Goal: Information Seeking & Learning: Compare options

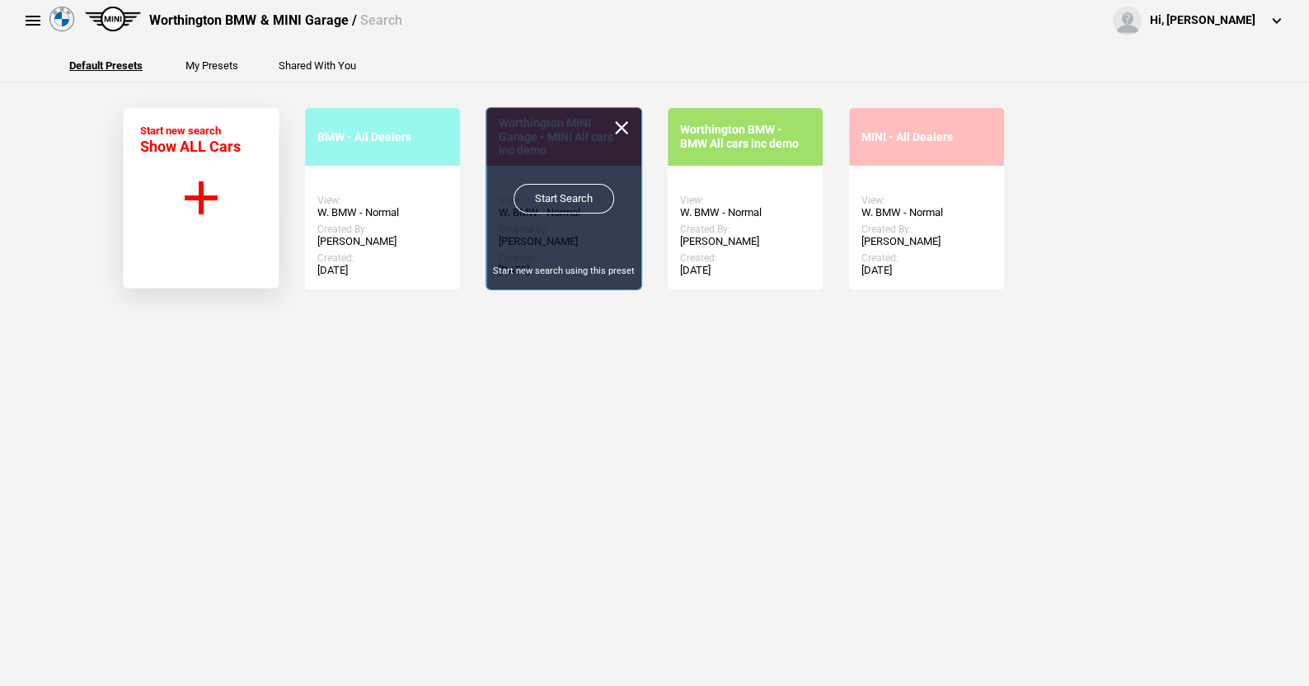
click at [557, 190] on link "Start Search" at bounding box center [564, 199] width 101 height 30
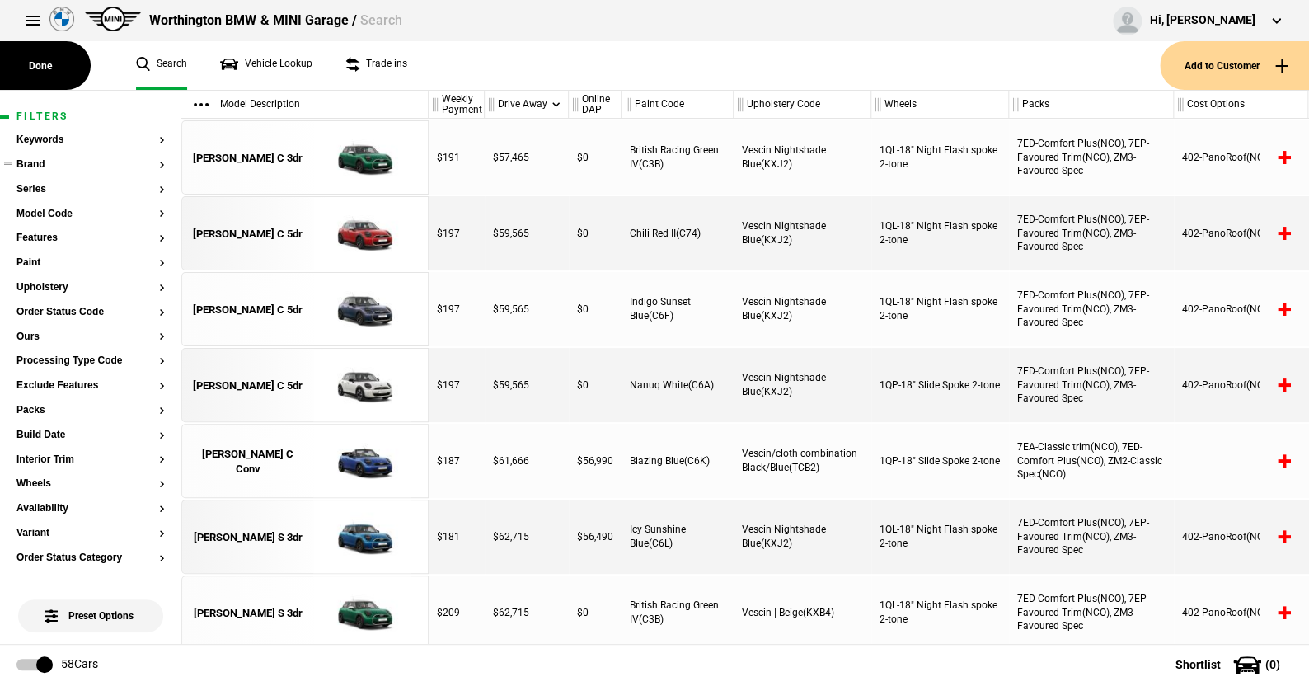
click at [40, 169] on button "Brand" at bounding box center [90, 165] width 148 height 12
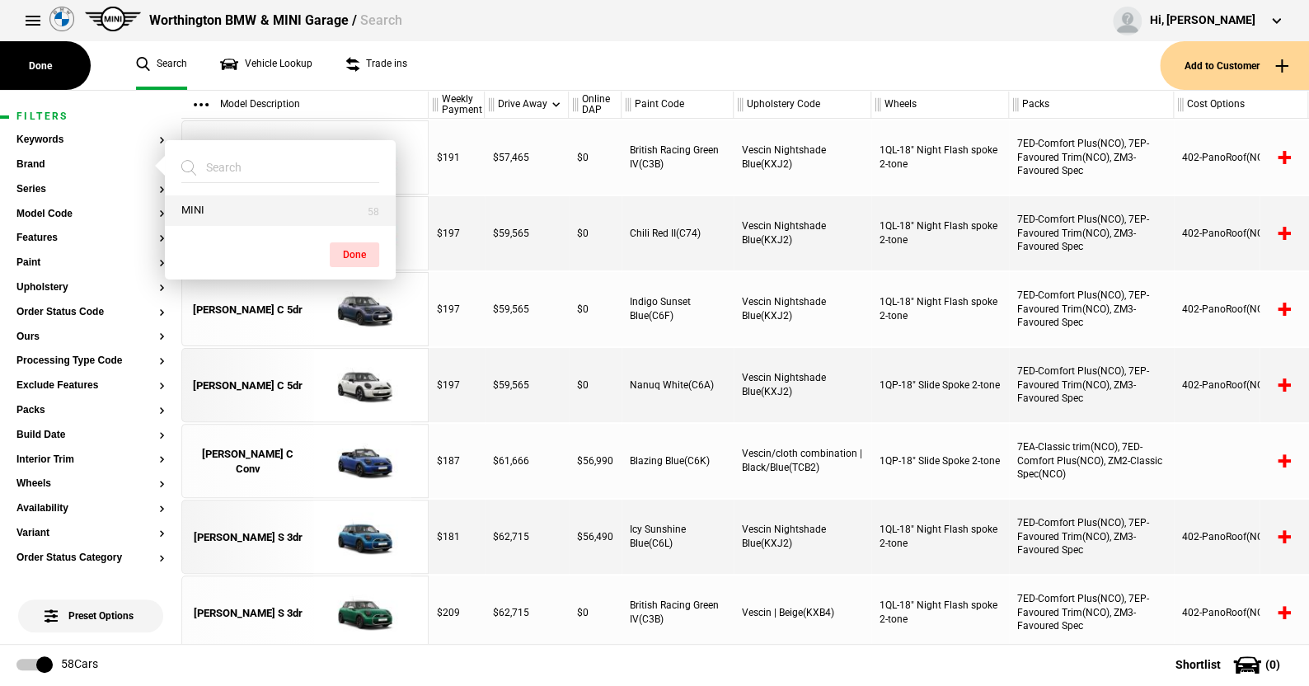
click at [176, 204] on button "MINI" at bounding box center [280, 210] width 231 height 31
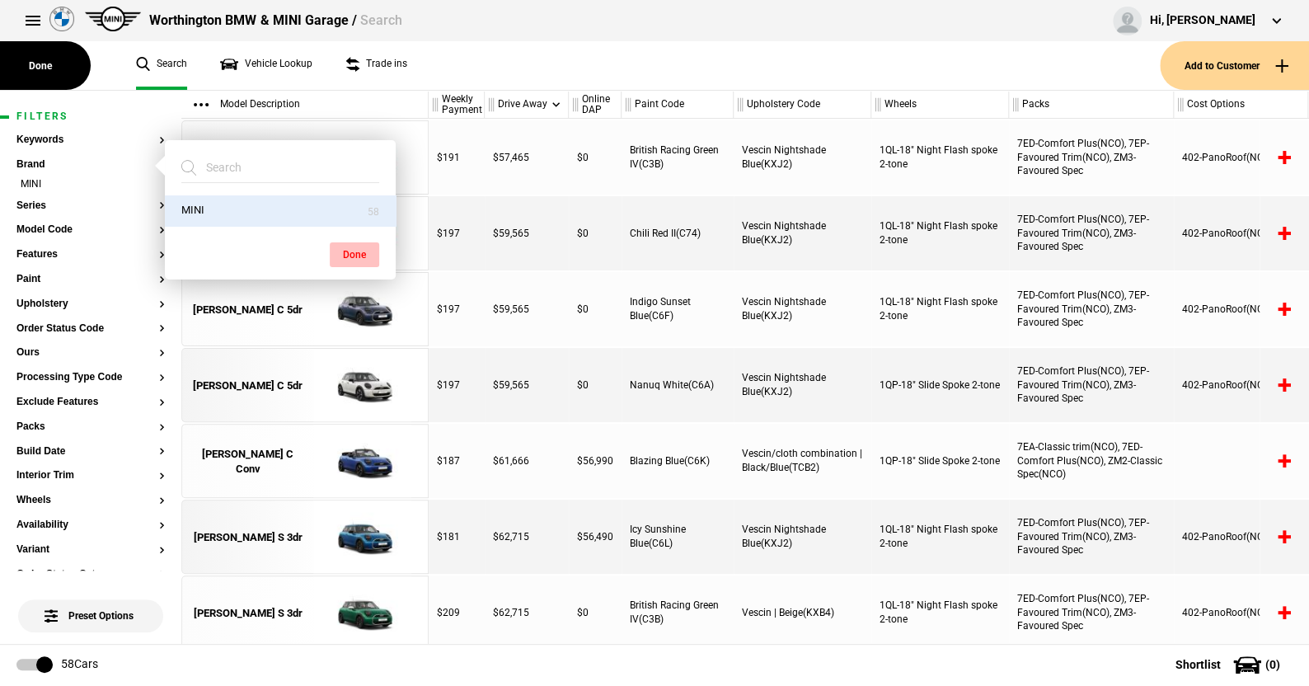
click at [359, 249] on button "Done" at bounding box center [354, 254] width 49 height 25
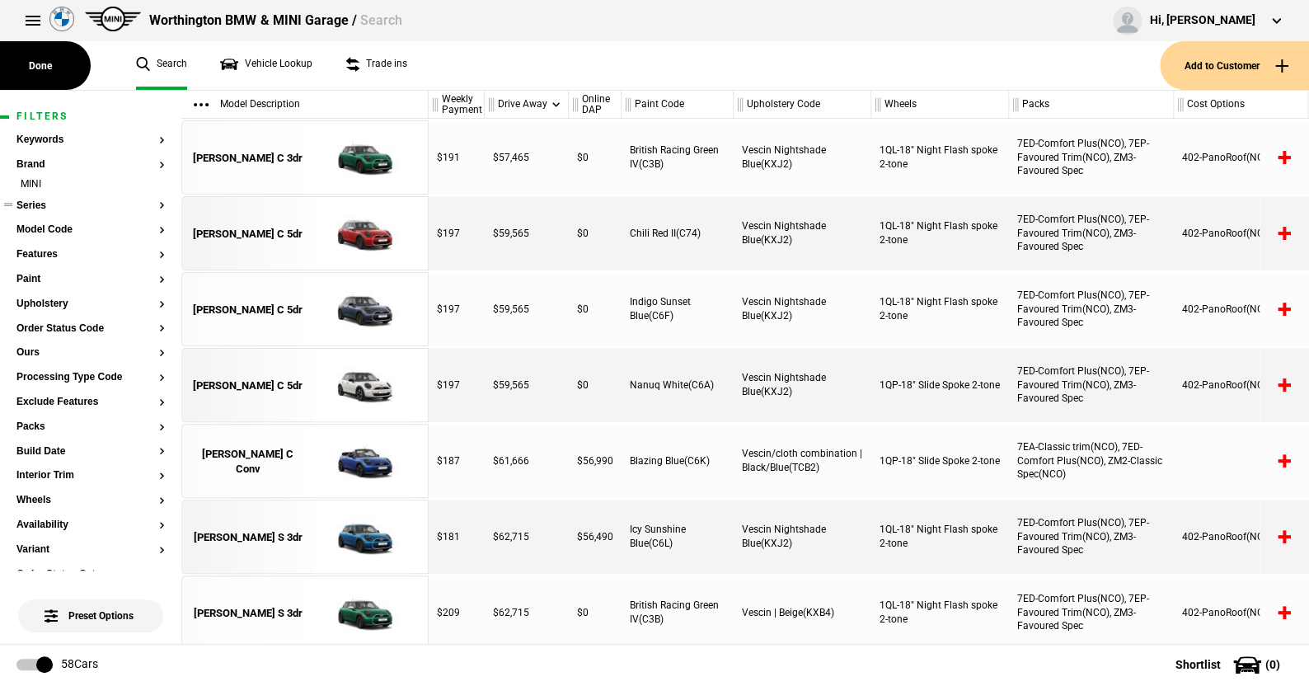
click at [36, 203] on button "Series" at bounding box center [90, 206] width 148 height 12
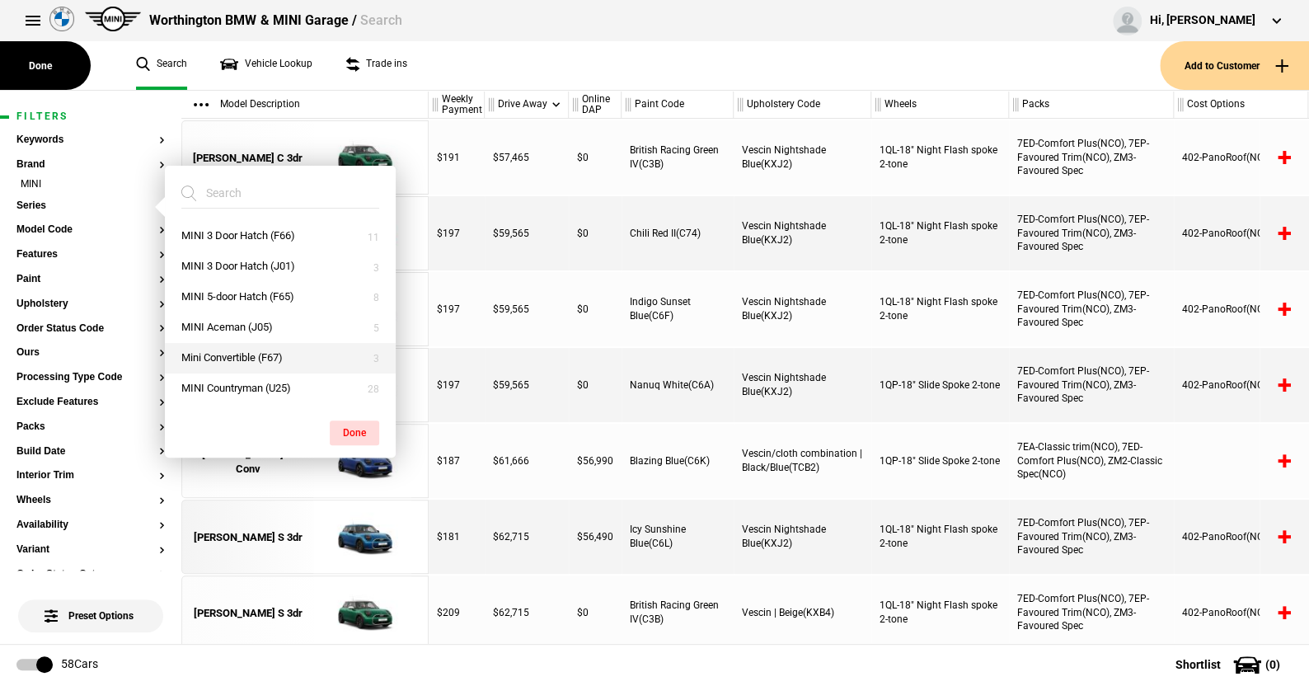
click at [235, 352] on button "Mini Convertible (F67)" at bounding box center [280, 358] width 231 height 31
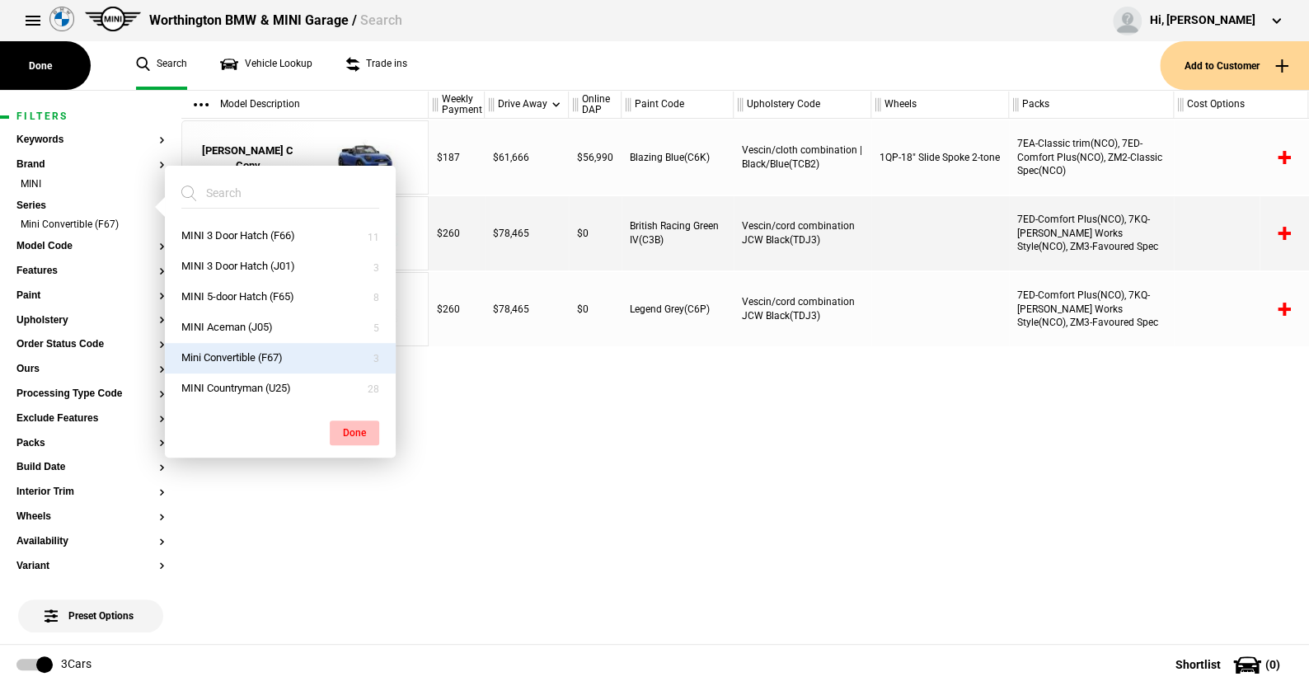
drag, startPoint x: 350, startPoint y: 426, endPoint x: 355, endPoint y: 386, distance: 40.7
click at [350, 425] on button "Done" at bounding box center [354, 432] width 49 height 25
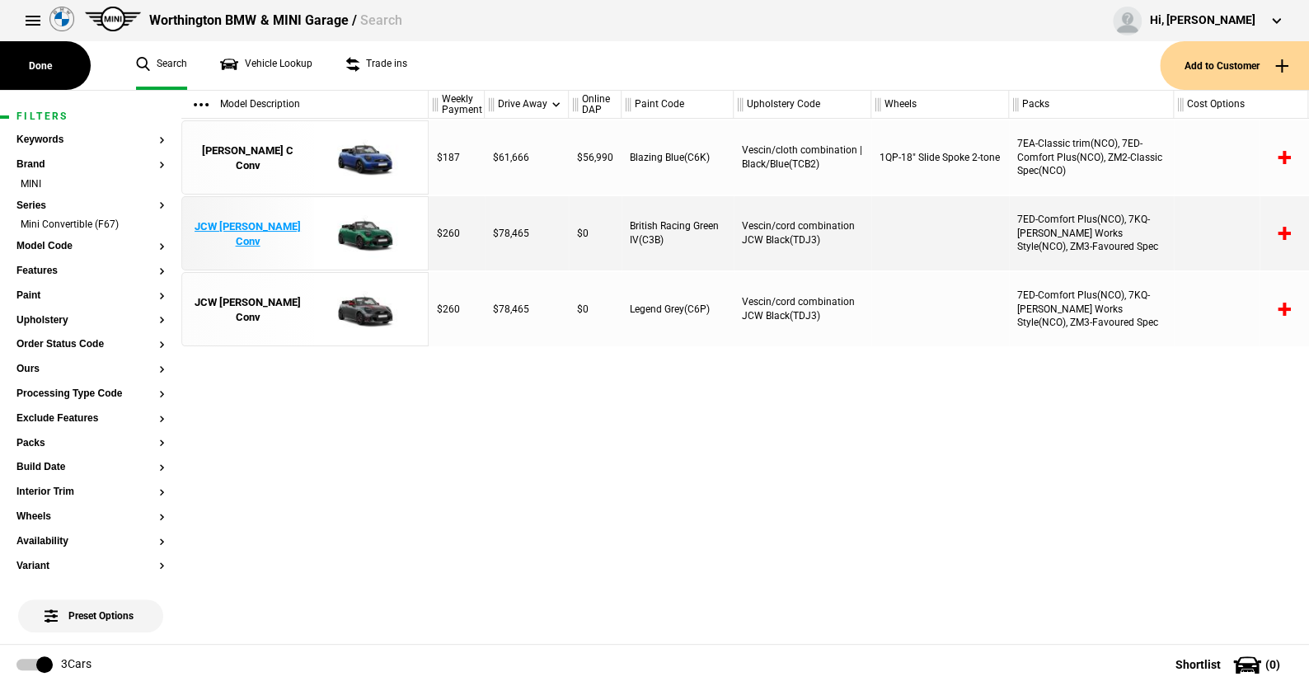
click at [365, 233] on img at bounding box center [362, 234] width 115 height 74
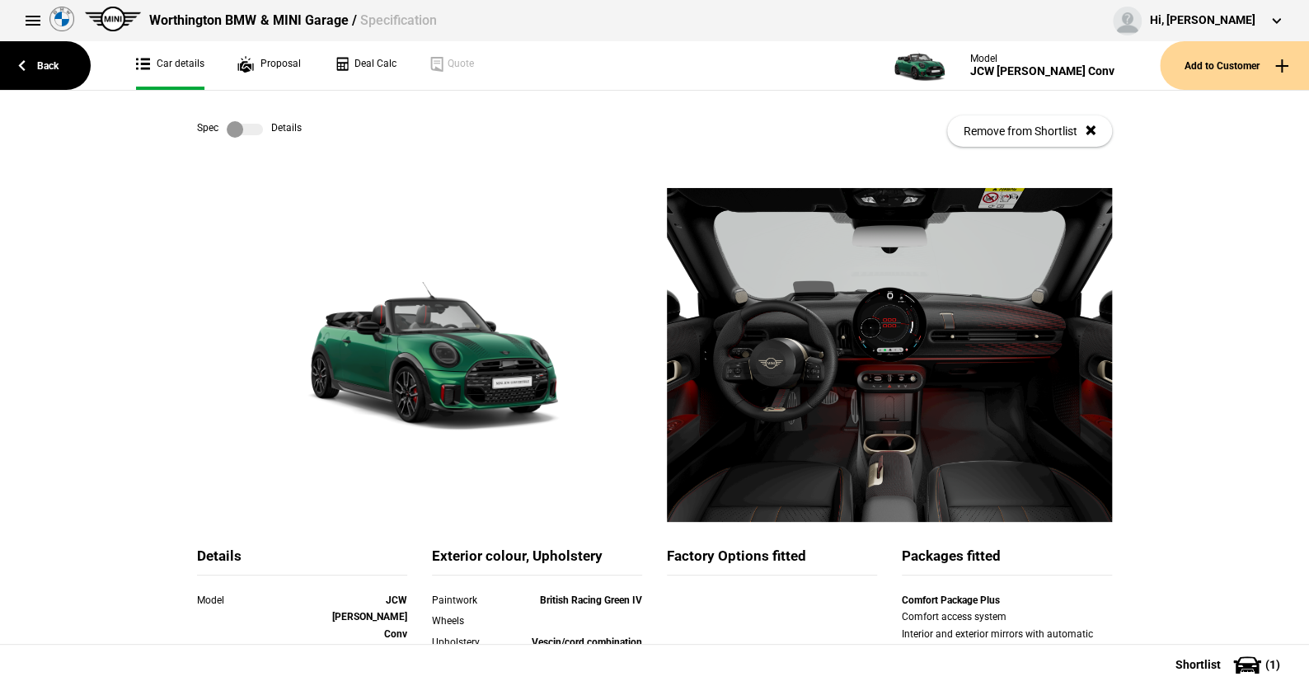
click at [251, 128] on label at bounding box center [245, 129] width 36 height 16
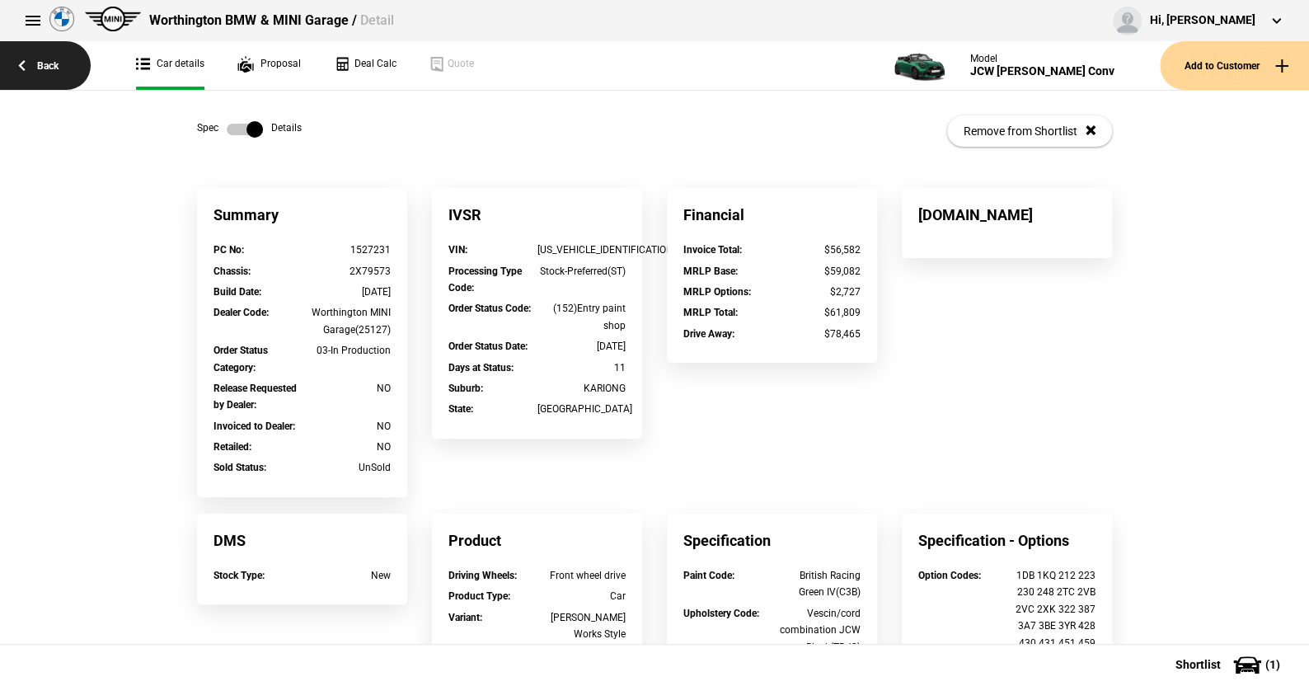
click at [39, 61] on link "Back" at bounding box center [45, 65] width 91 height 49
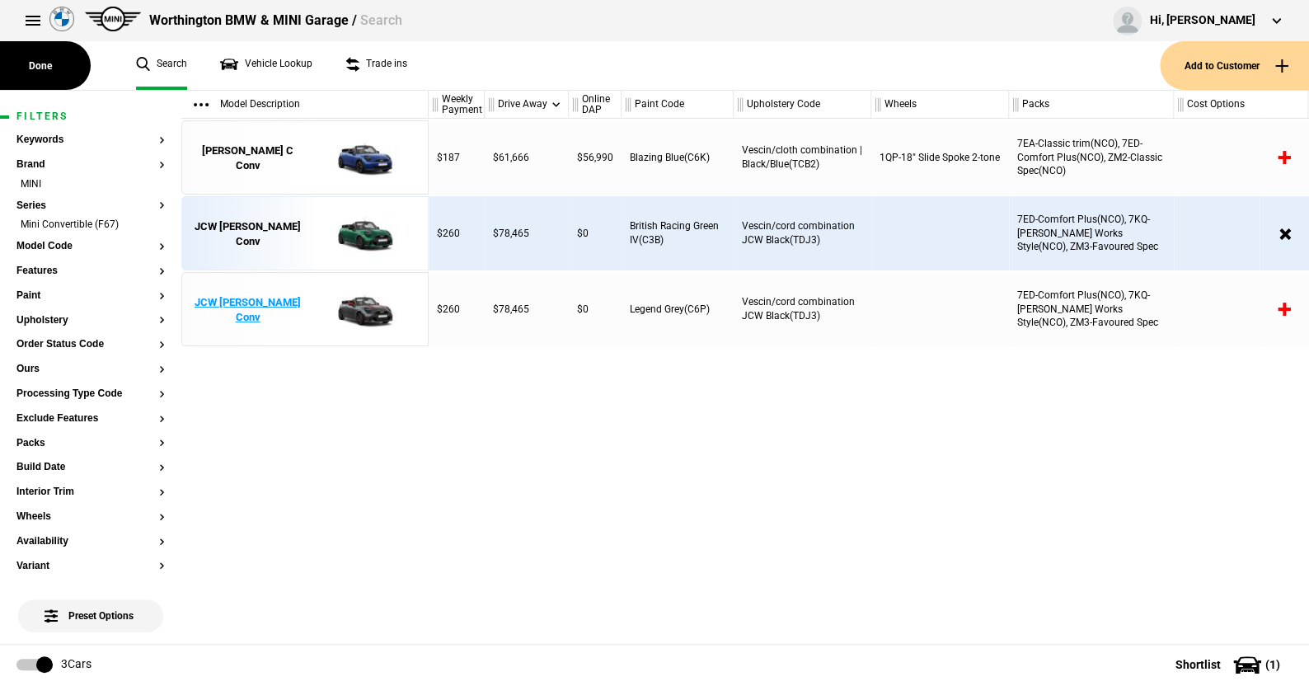
click at [364, 312] on img at bounding box center [362, 310] width 115 height 74
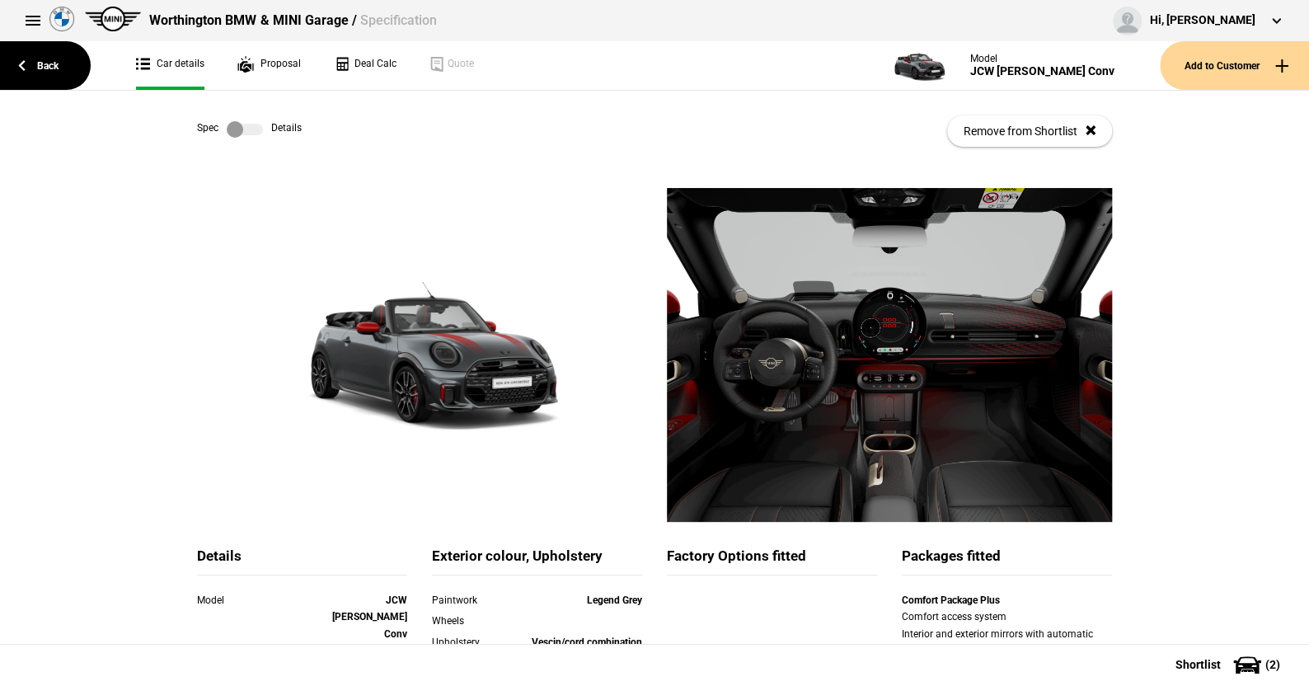
click at [255, 131] on label at bounding box center [245, 129] width 36 height 16
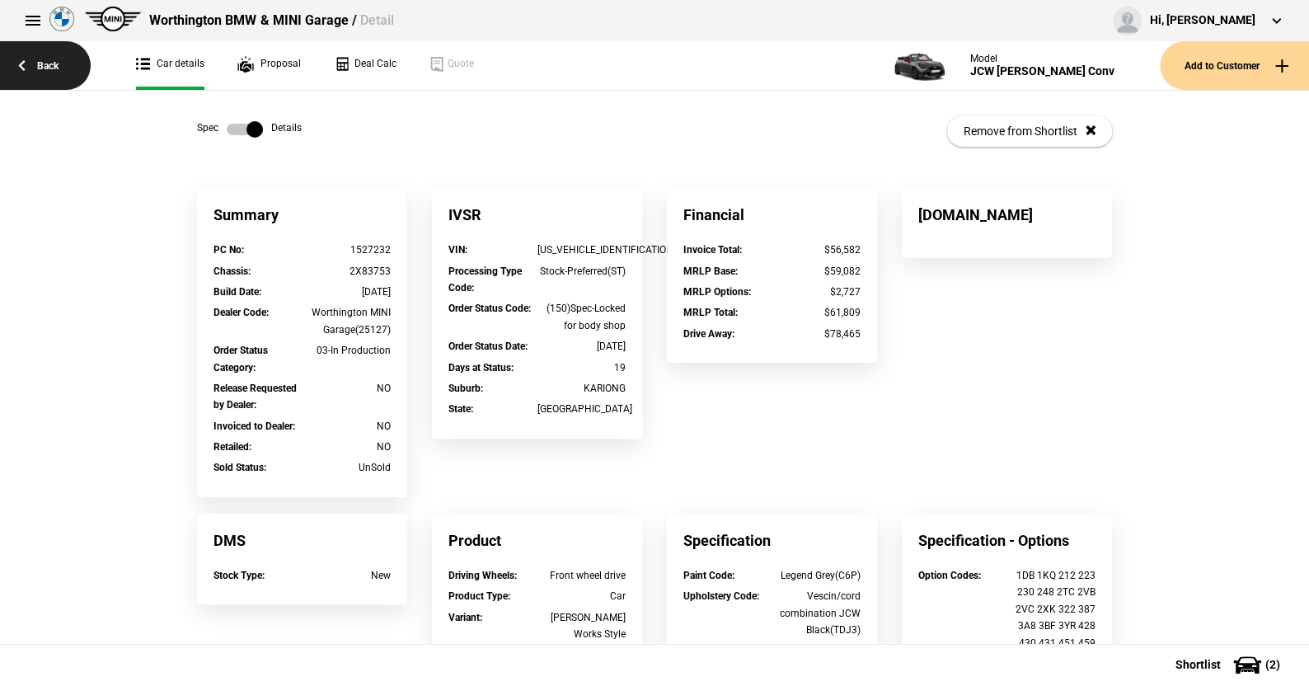
click at [55, 63] on link "Back" at bounding box center [45, 65] width 91 height 49
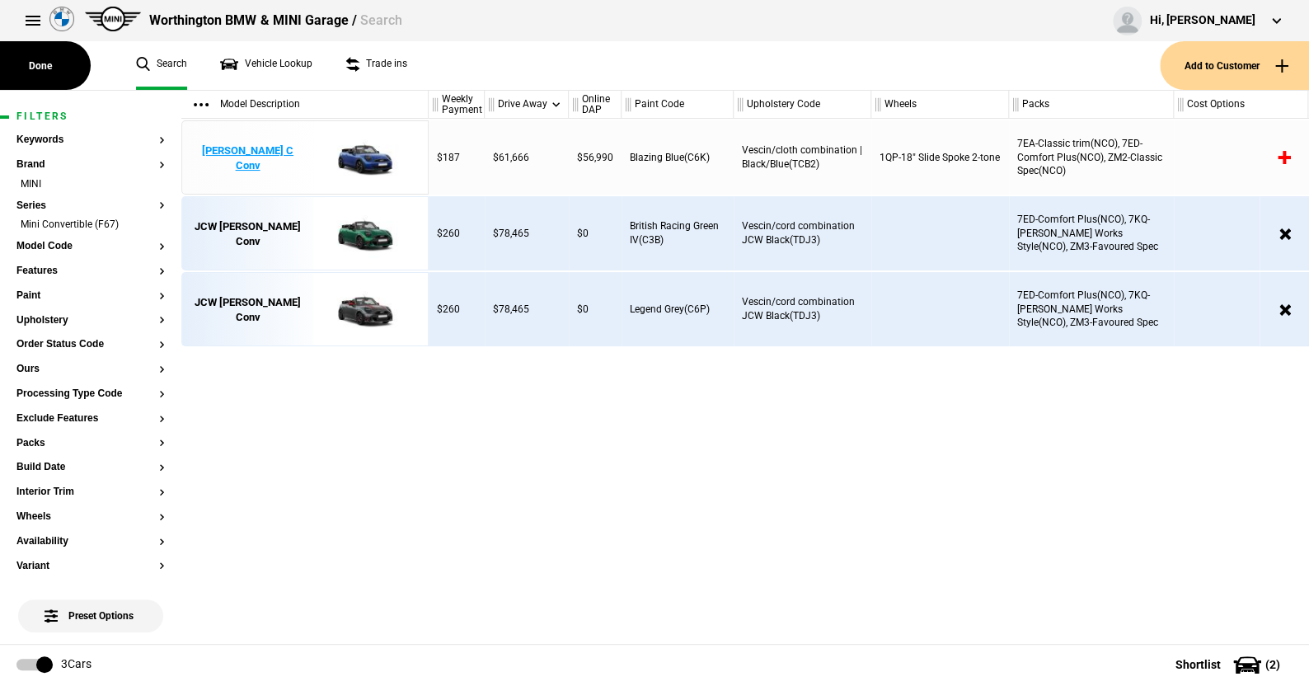
click at [376, 153] on img at bounding box center [362, 158] width 115 height 74
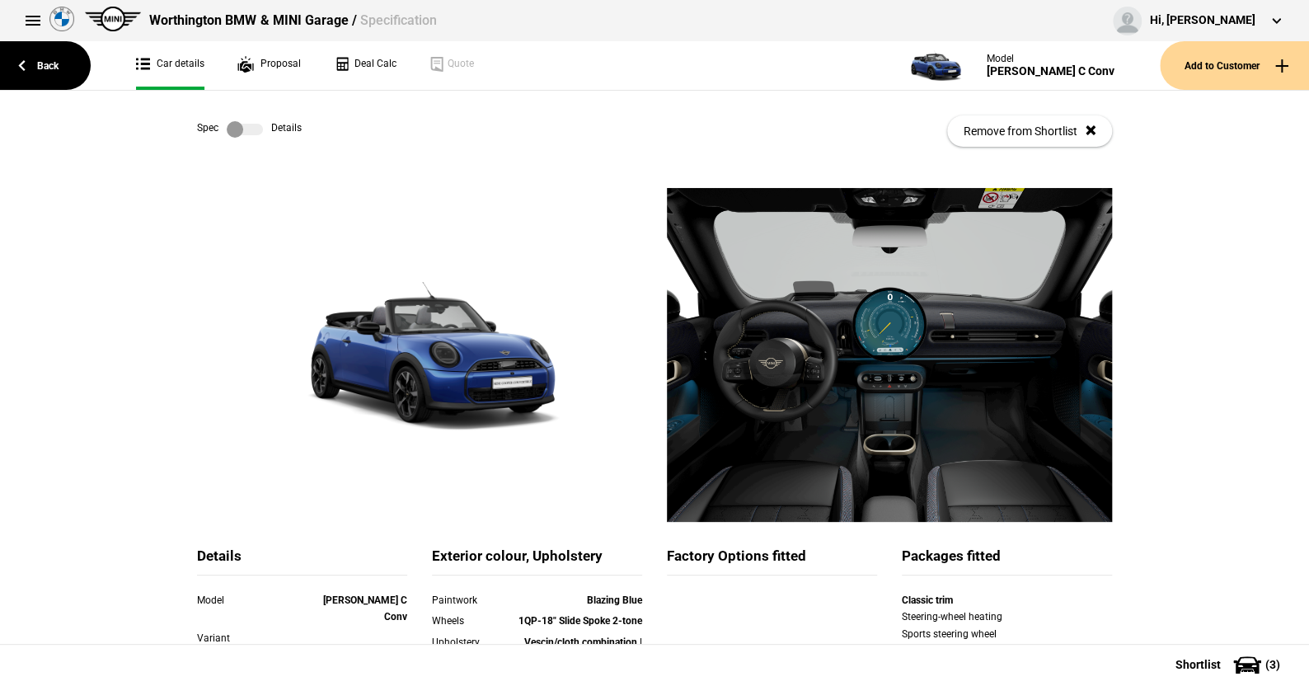
click at [253, 124] on label at bounding box center [245, 129] width 36 height 16
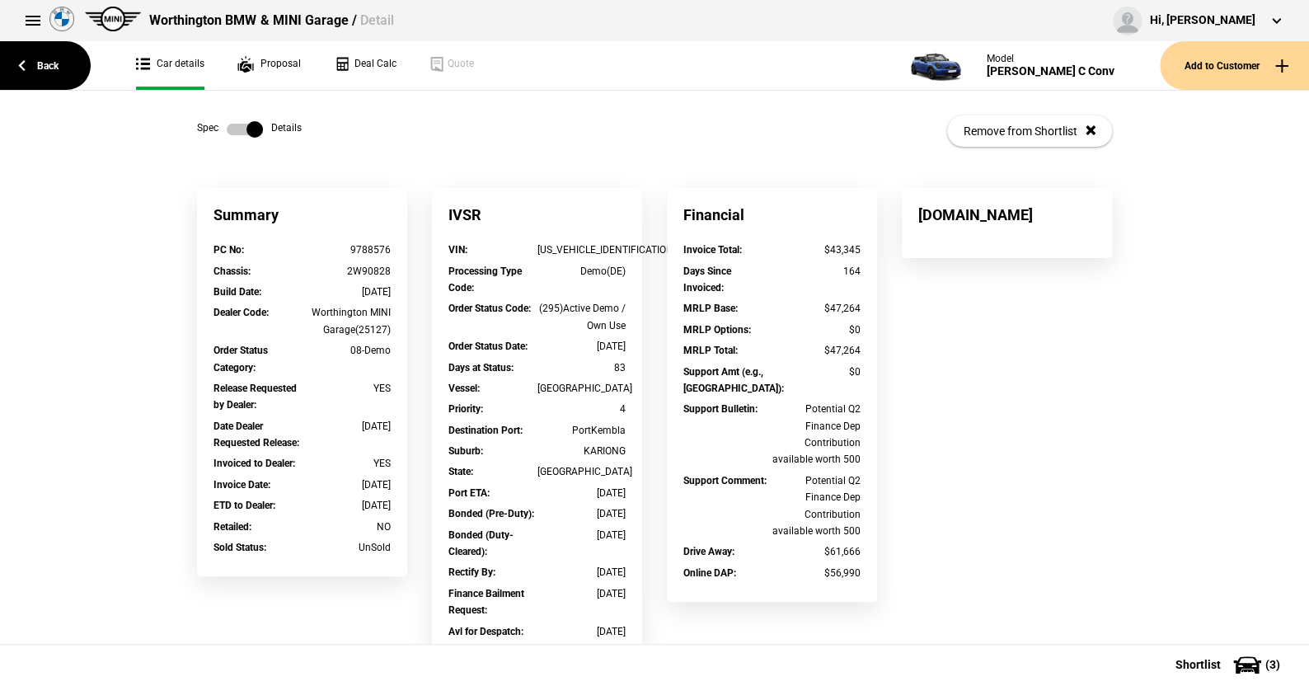
click at [229, 132] on label at bounding box center [245, 129] width 36 height 16
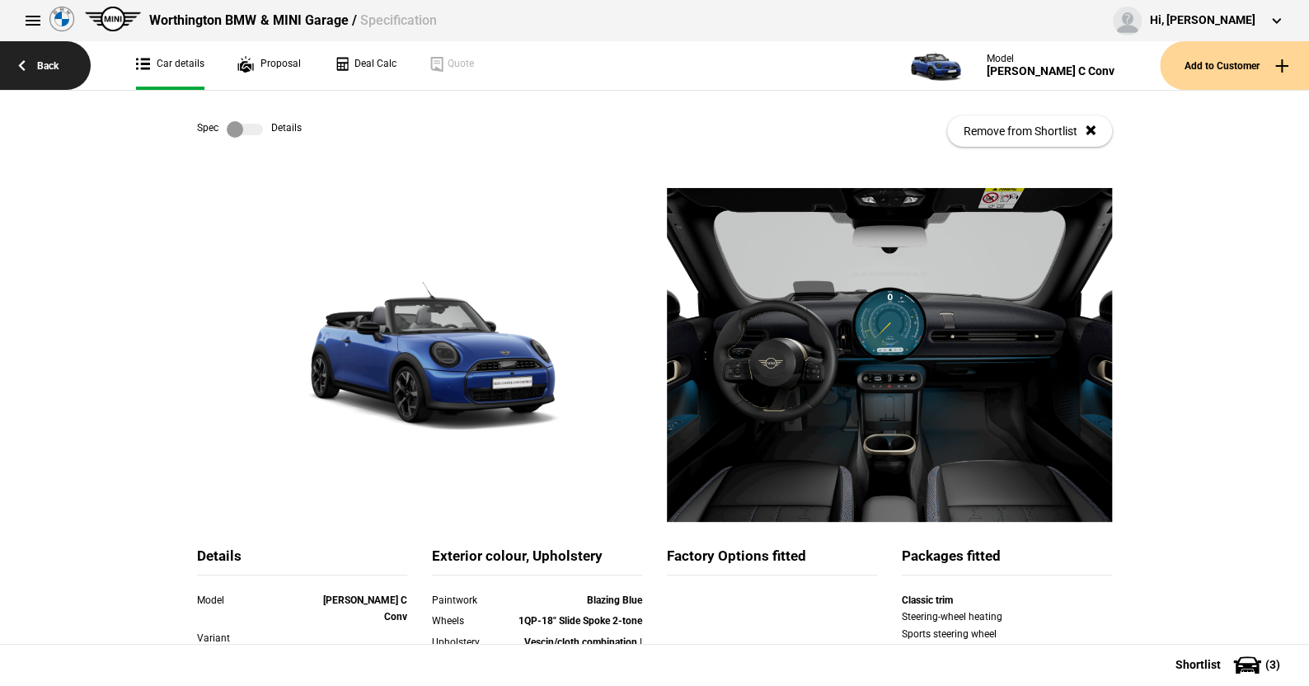
click at [52, 62] on link "Back" at bounding box center [45, 65] width 91 height 49
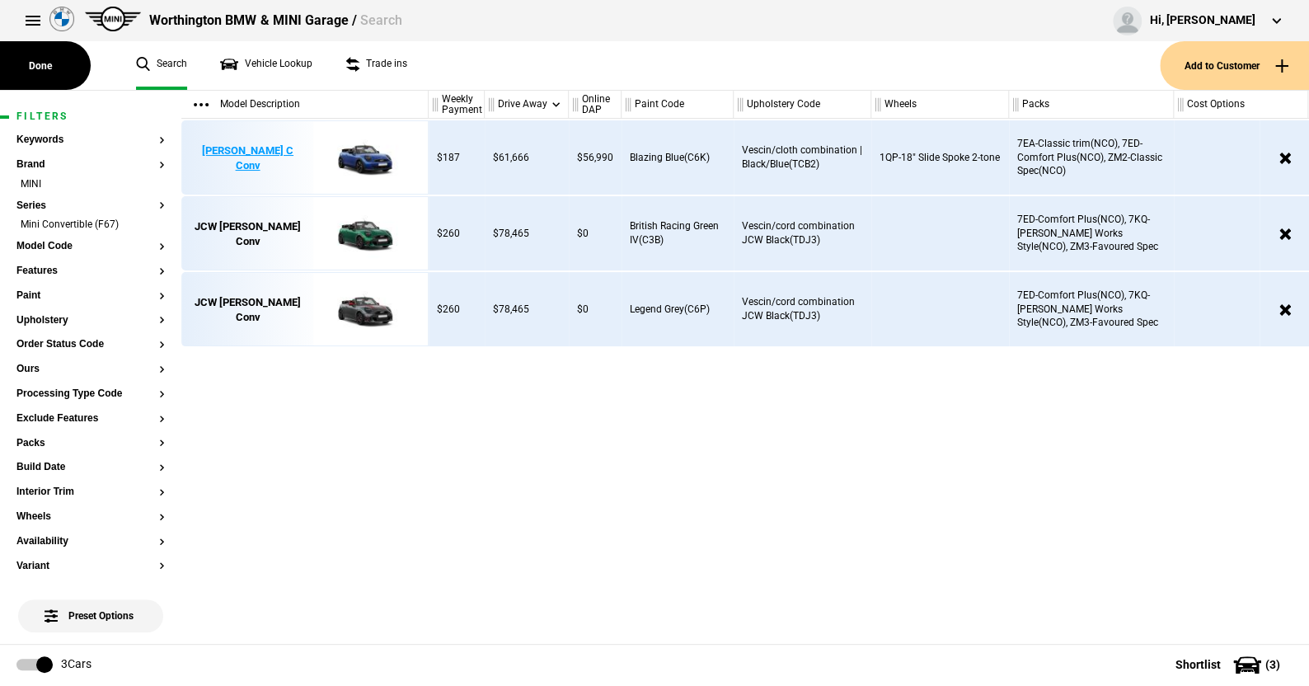
click at [363, 157] on img at bounding box center [362, 158] width 115 height 74
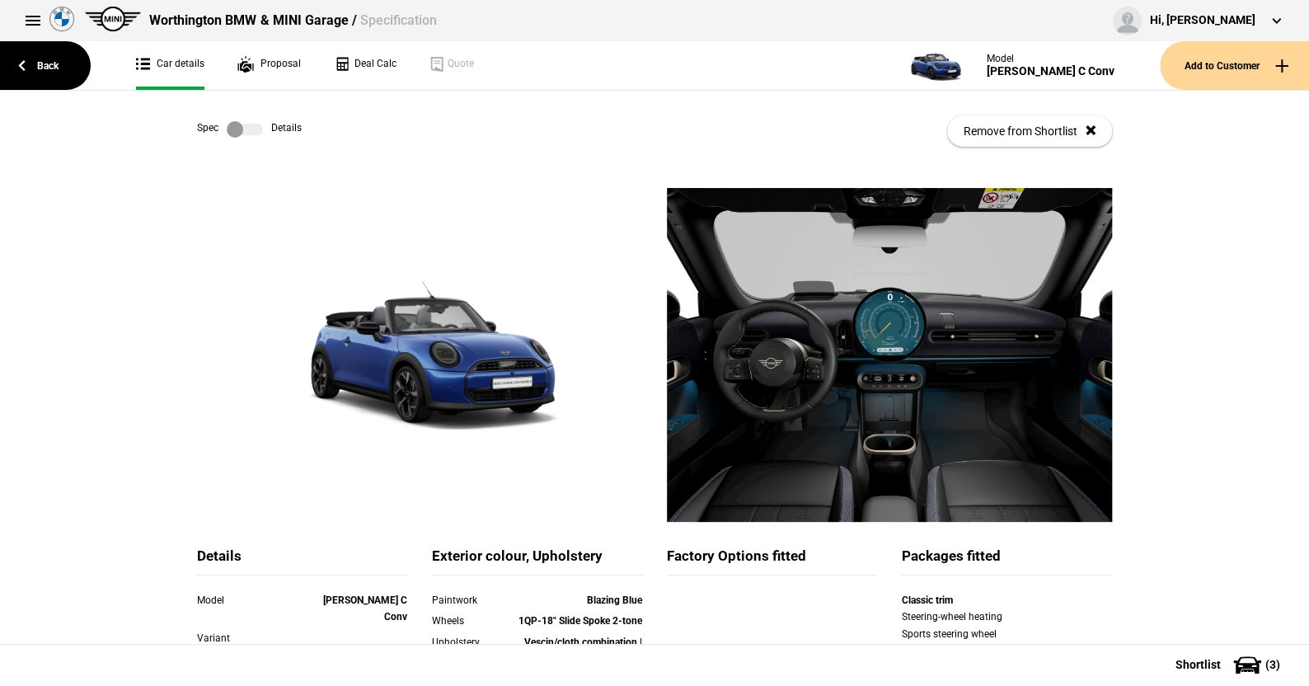
click at [254, 129] on label at bounding box center [245, 129] width 36 height 16
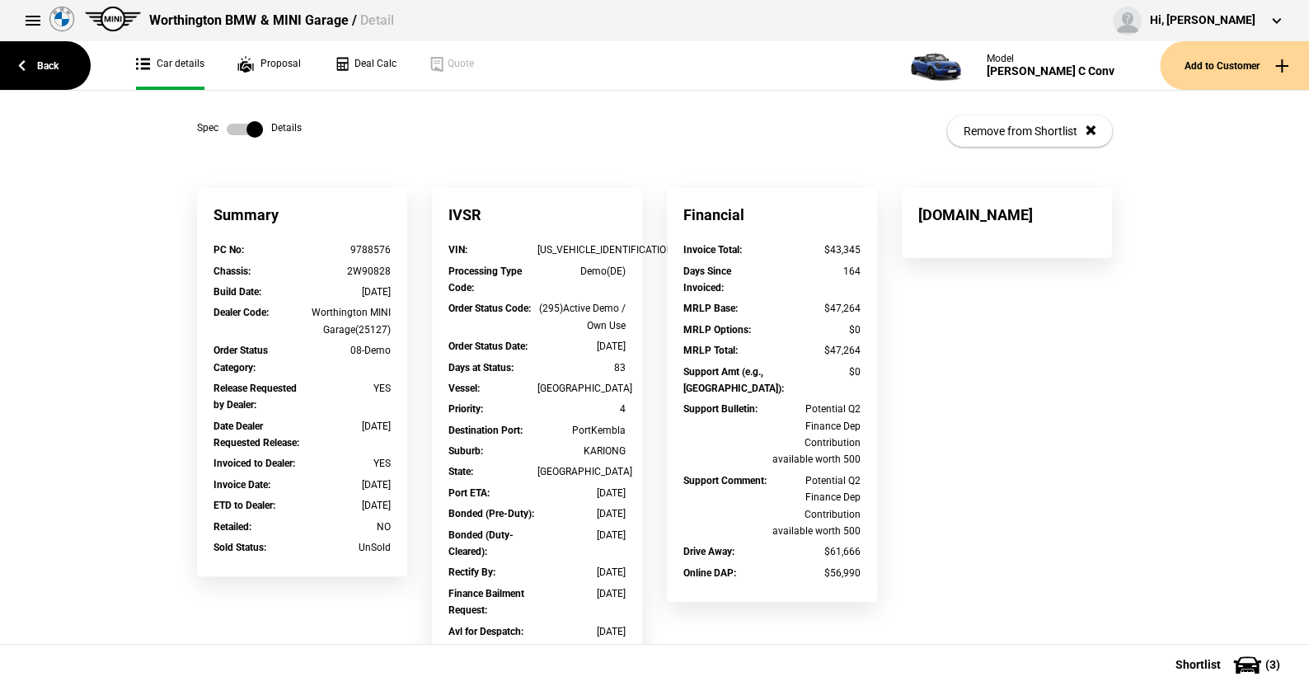
click at [227, 126] on label at bounding box center [245, 129] width 36 height 16
